Goal: Task Accomplishment & Management: Complete application form

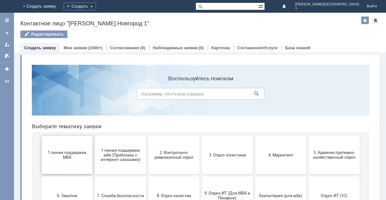
click at [76, 159] on span "1 линия поддержки МБК" at bounding box center [67, 155] width 47 height 10
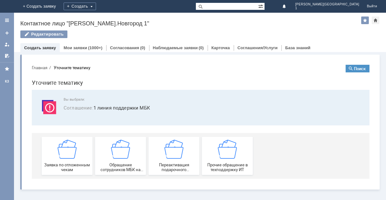
click at [76, 159] on img at bounding box center [67, 149] width 19 height 19
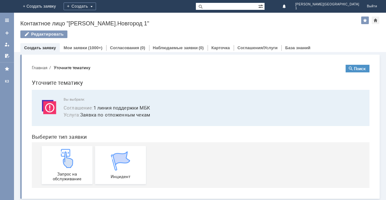
click at [76, 159] on div "Запрос на обслуживание" at bounding box center [67, 165] width 47 height 32
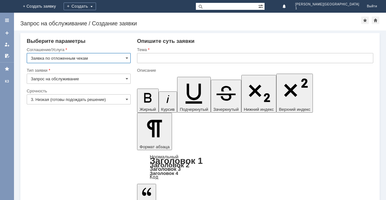
click at [160, 58] on input "text" at bounding box center [255, 58] width 236 height 10
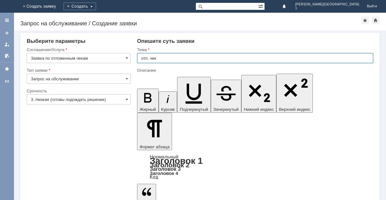
type input "отл. чек"
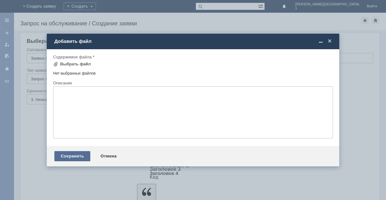
click at [78, 159] on div "Сохранить" at bounding box center [72, 156] width 36 height 10
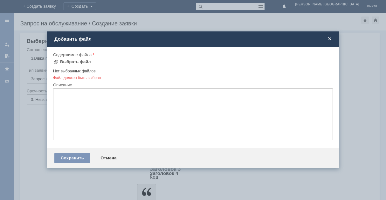
drag, startPoint x: 102, startPoint y: 102, endPoint x: 98, endPoint y: 103, distance: 4.2
click at [102, 104] on textarea at bounding box center [193, 114] width 280 height 52
click at [87, 62] on div "Выбрать файл" at bounding box center [75, 61] width 31 height 5
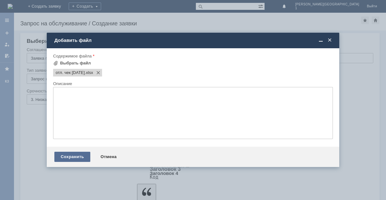
click at [72, 159] on div "Сохранить" at bounding box center [72, 157] width 36 height 10
